Goal: Transaction & Acquisition: Subscribe to service/newsletter

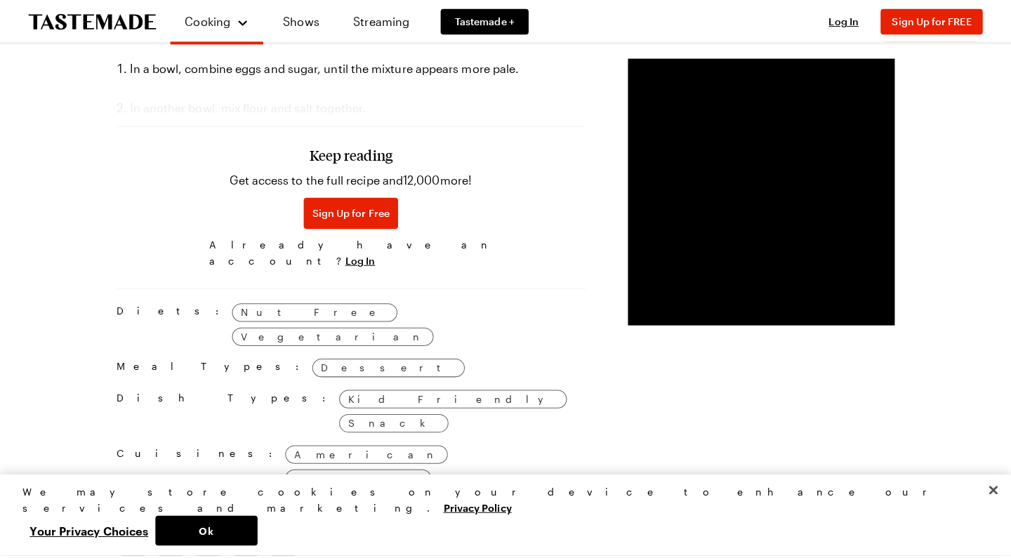
scroll to position [842, 0]
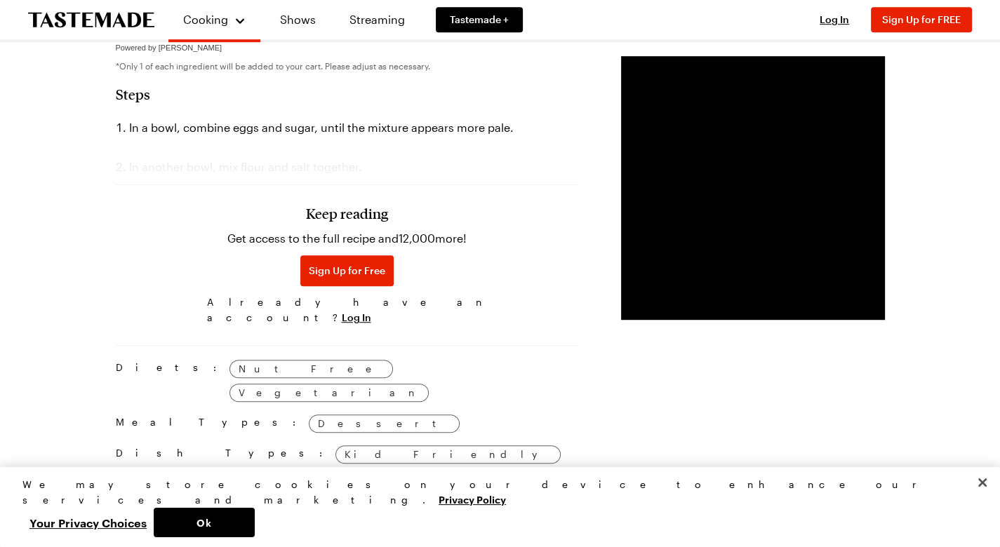
click at [264, 267] on div "Keep reading Get access to the full recipe and 12,000 more! Sign Up for Free Al…" at bounding box center [347, 265] width 281 height 132
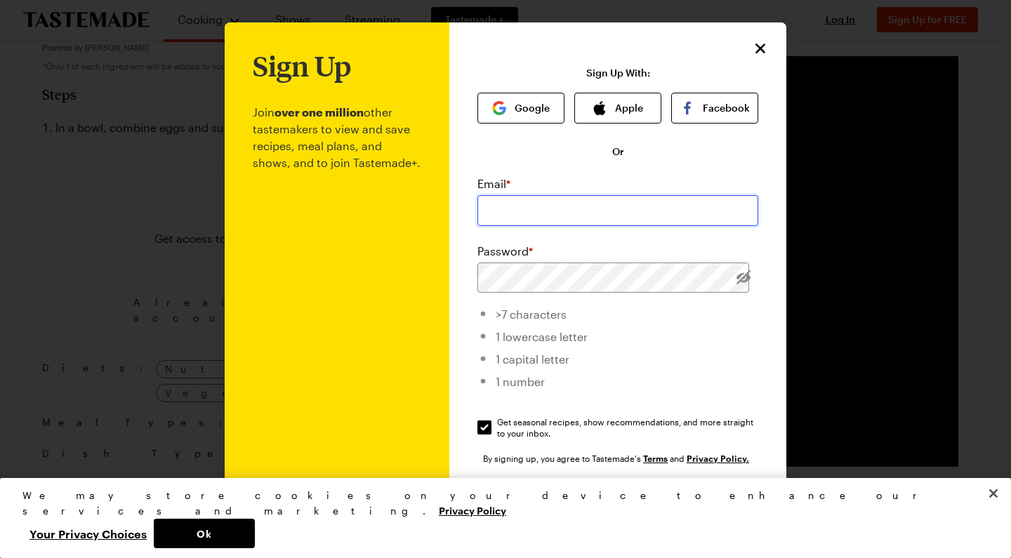
click at [567, 199] on input "email" at bounding box center [617, 210] width 281 height 31
type input "[EMAIL_ADDRESS][DOMAIN_NAME]"
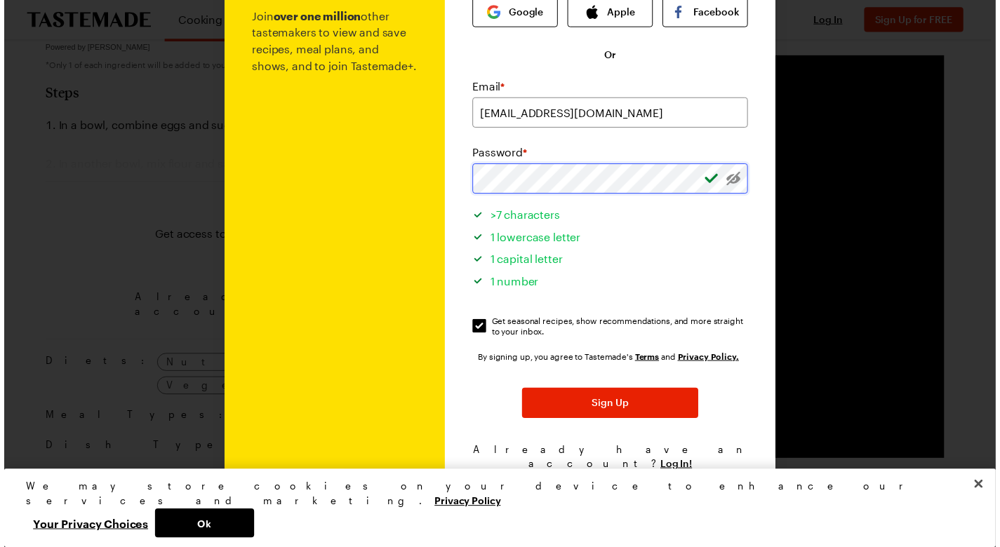
scroll to position [98, 0]
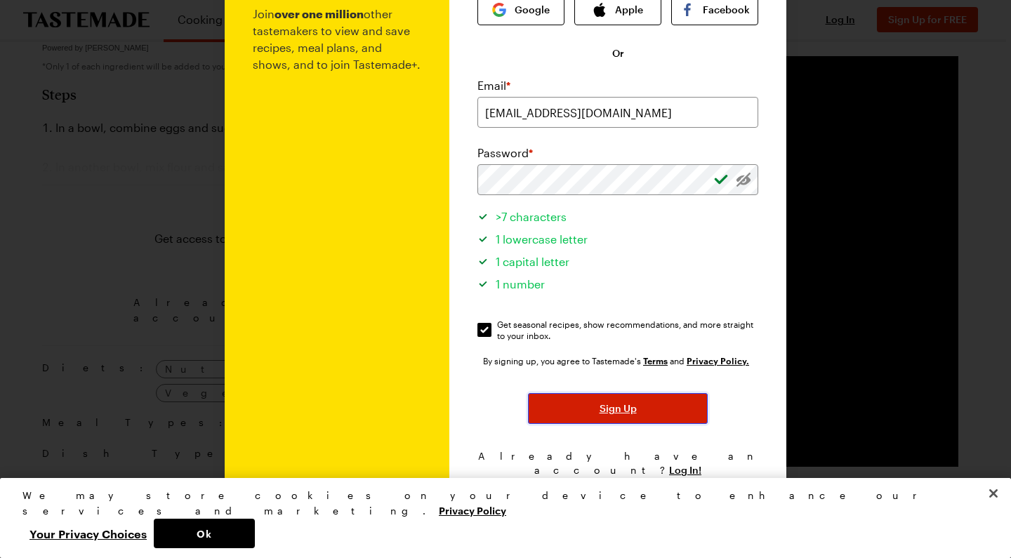
click at [584, 409] on button "Sign Up" at bounding box center [618, 408] width 180 height 31
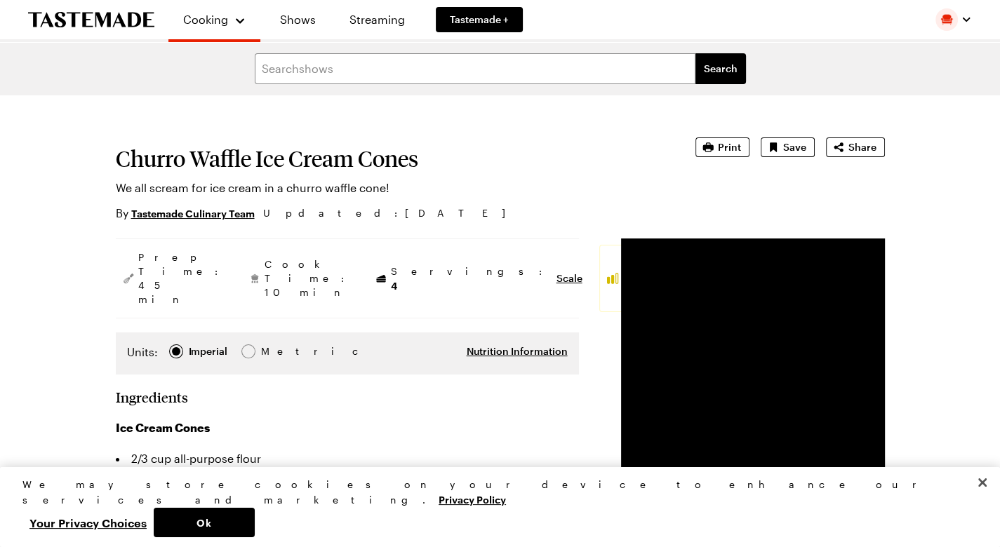
type textarea "x"
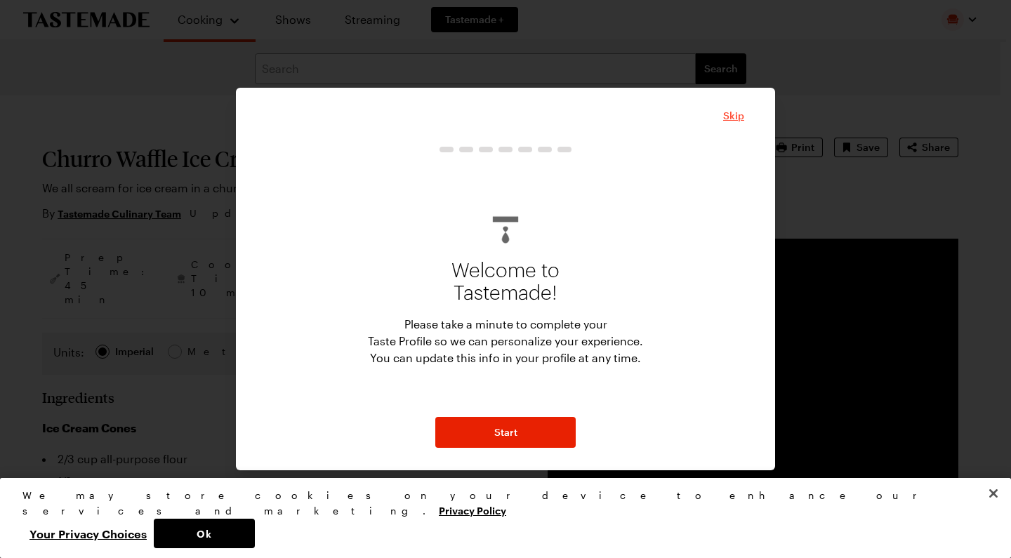
click at [741, 117] on span "Skip" at bounding box center [733, 116] width 21 height 14
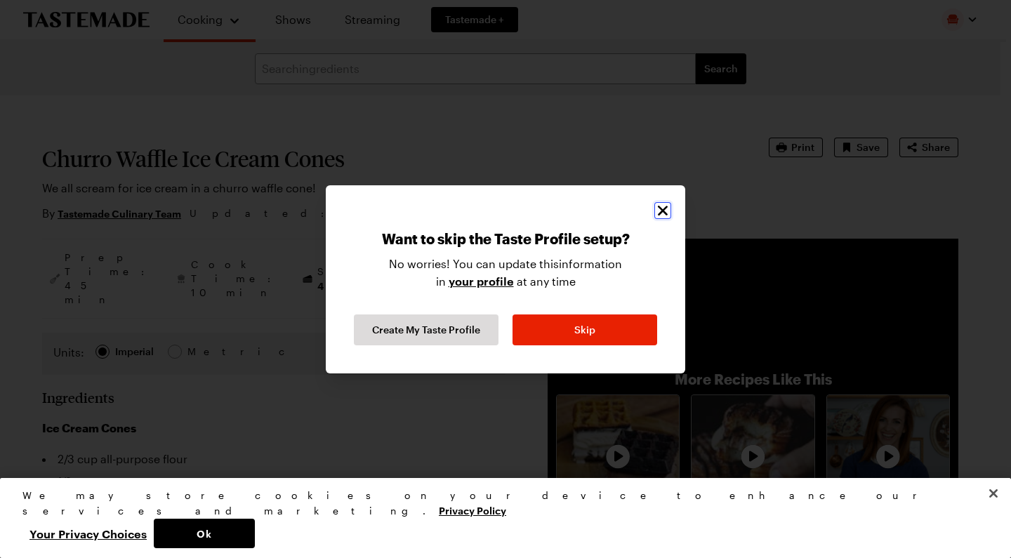
click at [669, 208] on icon "Close" at bounding box center [662, 210] width 17 height 17
